Goal: Navigation & Orientation: Find specific page/section

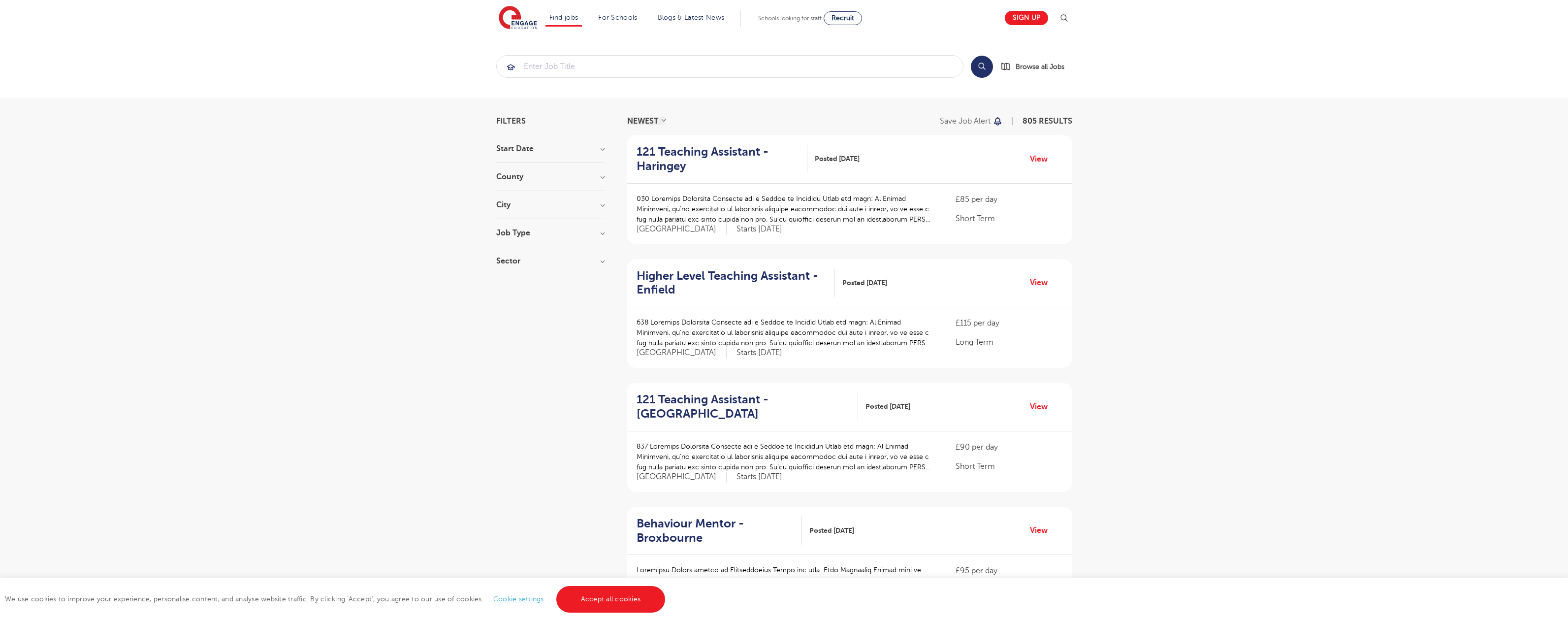
click at [609, 600] on link "Accept all cookies" at bounding box center [611, 600] width 109 height 27
